Goal: Information Seeking & Learning: Learn about a topic

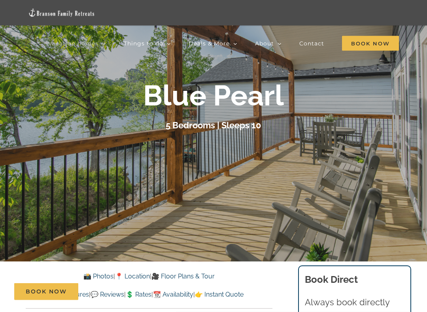
scroll to position [74, 0]
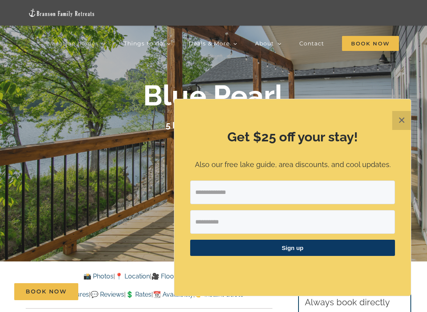
click at [404, 118] on button "✕" at bounding box center [401, 120] width 19 height 19
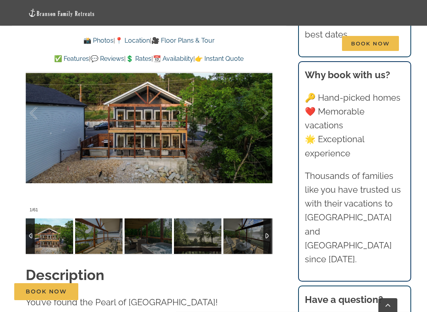
scroll to position [575, 0]
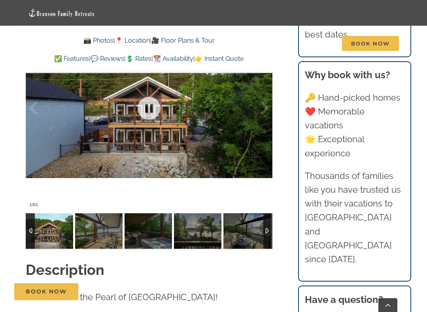
click at [259, 172] on div at bounding box center [149, 108] width 247 height 205
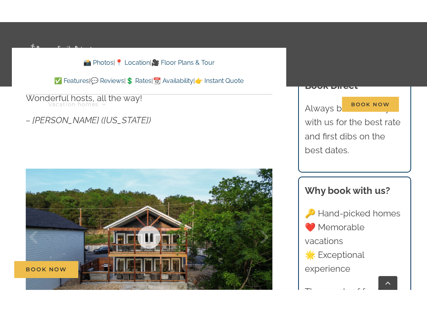
scroll to position [432, 0]
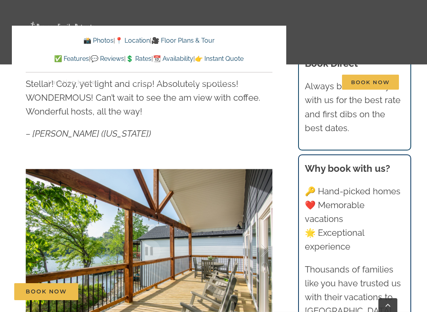
click at [255, 252] on div at bounding box center [256, 251] width 25 height 49
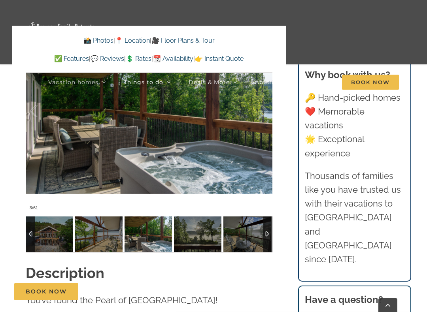
scroll to position [571, 0]
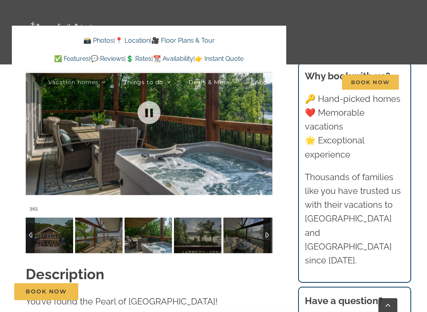
click at [246, 182] on div at bounding box center [149, 112] width 247 height 205
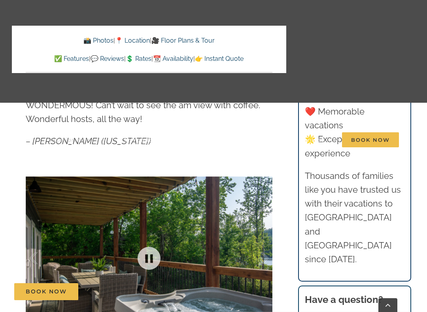
scroll to position [424, 0]
click at [96, 42] on link "📸 Photos" at bounding box center [98, 41] width 30 height 8
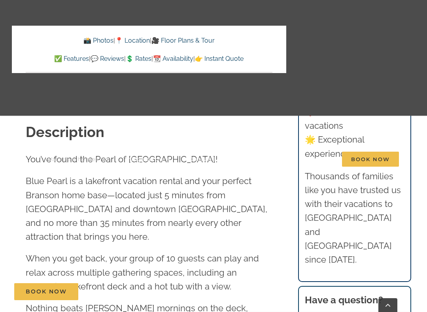
scroll to position [712, 0]
click at [139, 58] on link "💲 Rates" at bounding box center [139, 59] width 26 height 8
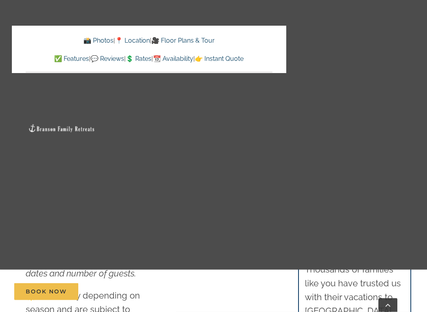
scroll to position [4249, 0]
click at [210, 39] on link "🎥 Floor Plans & Tour" at bounding box center [182, 41] width 63 height 8
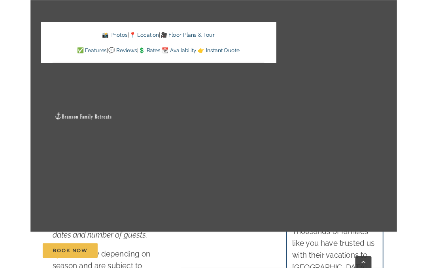
scroll to position [2537, 0]
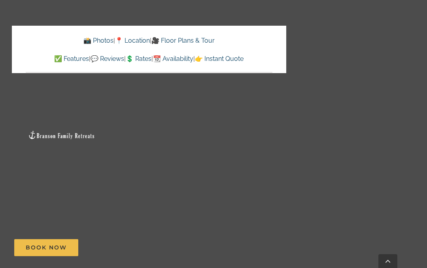
click at [178, 40] on link "🎥 Floor Plans & Tour" at bounding box center [182, 41] width 63 height 8
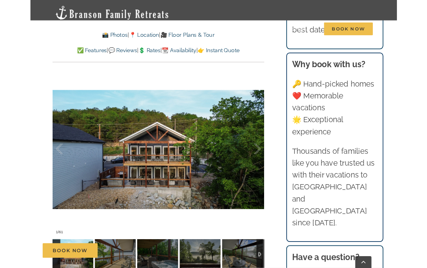
scroll to position [508, 0]
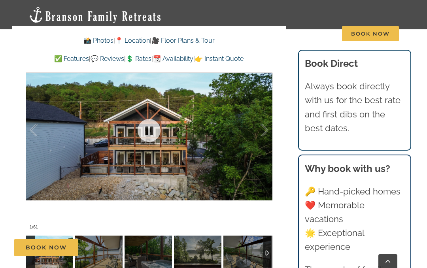
click at [171, 172] on div at bounding box center [149, 130] width 247 height 205
click at [143, 131] on link at bounding box center [149, 131] width 32 height 32
click at [151, 130] on link at bounding box center [149, 131] width 32 height 32
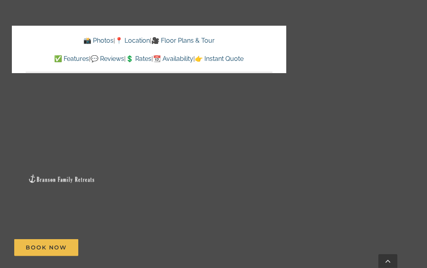
scroll to position [262, 0]
